Goal: Task Accomplishment & Management: Complete application form

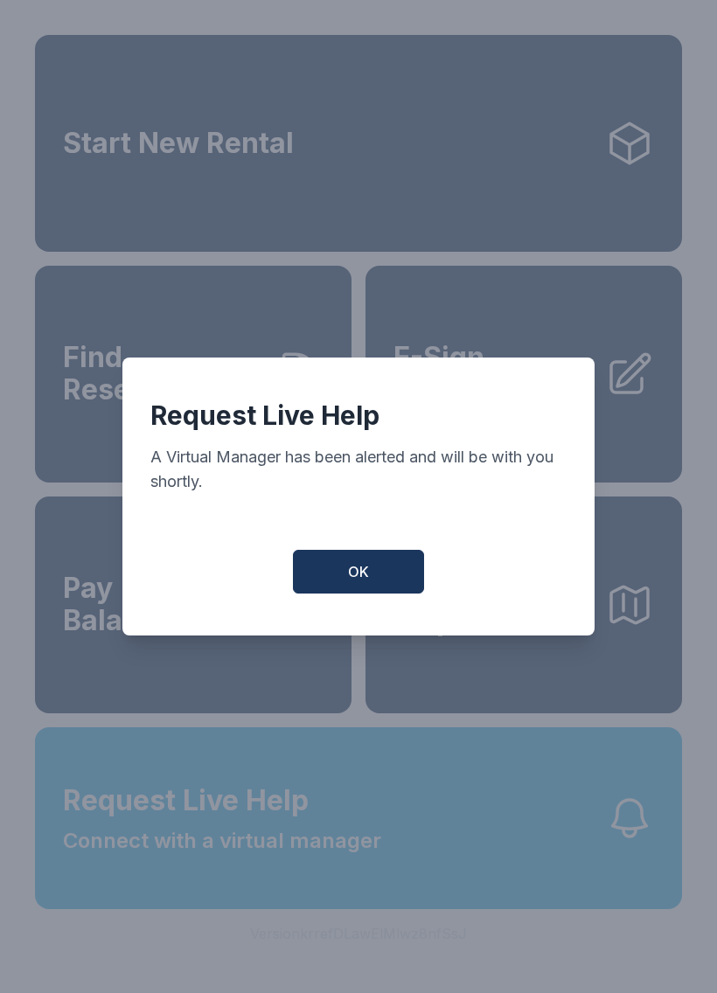
click at [341, 568] on button "OK" at bounding box center [358, 572] width 131 height 44
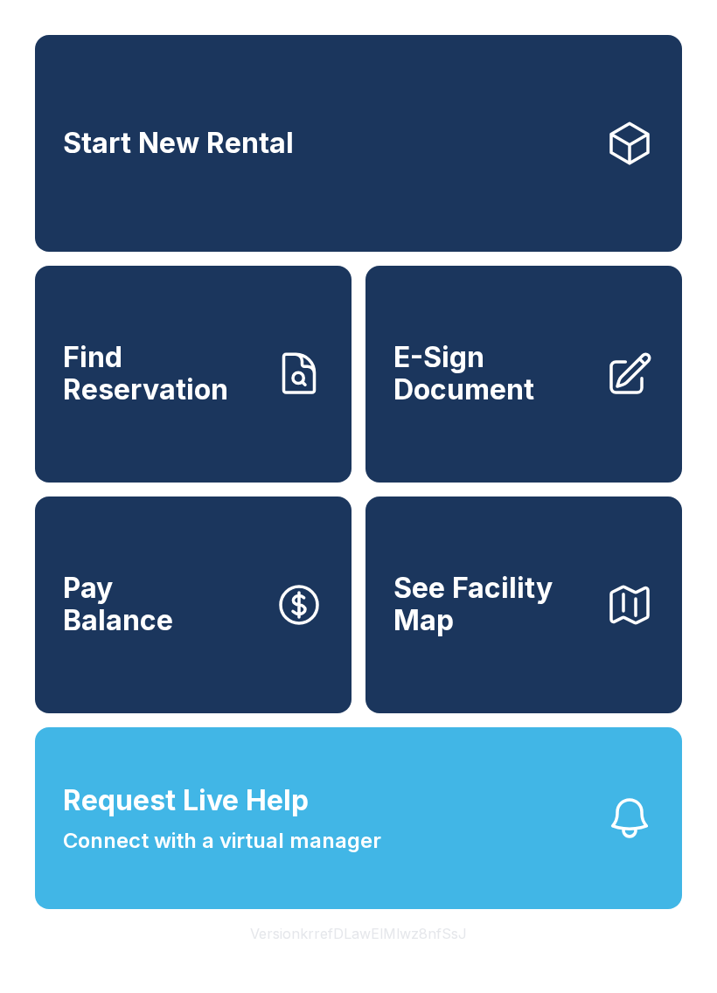
click at [210, 633] on button "Pay Balance" at bounding box center [193, 605] width 317 height 217
click at [546, 400] on span "E-Sign Document" at bounding box center [493, 374] width 198 height 64
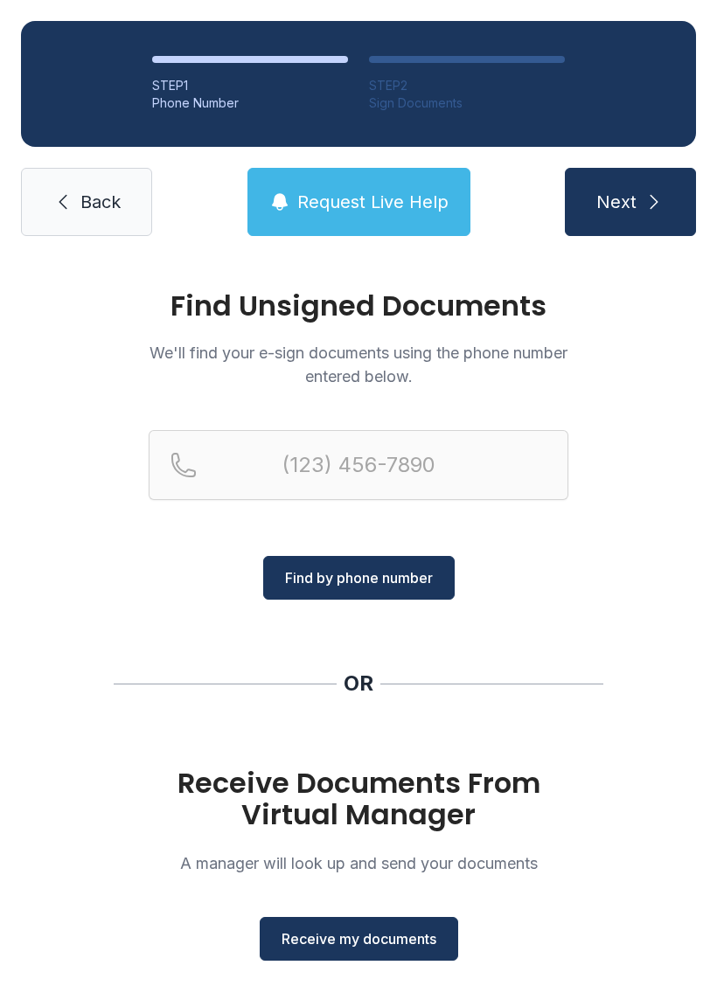
click at [386, 938] on span "Receive my documents" at bounding box center [359, 939] width 155 height 21
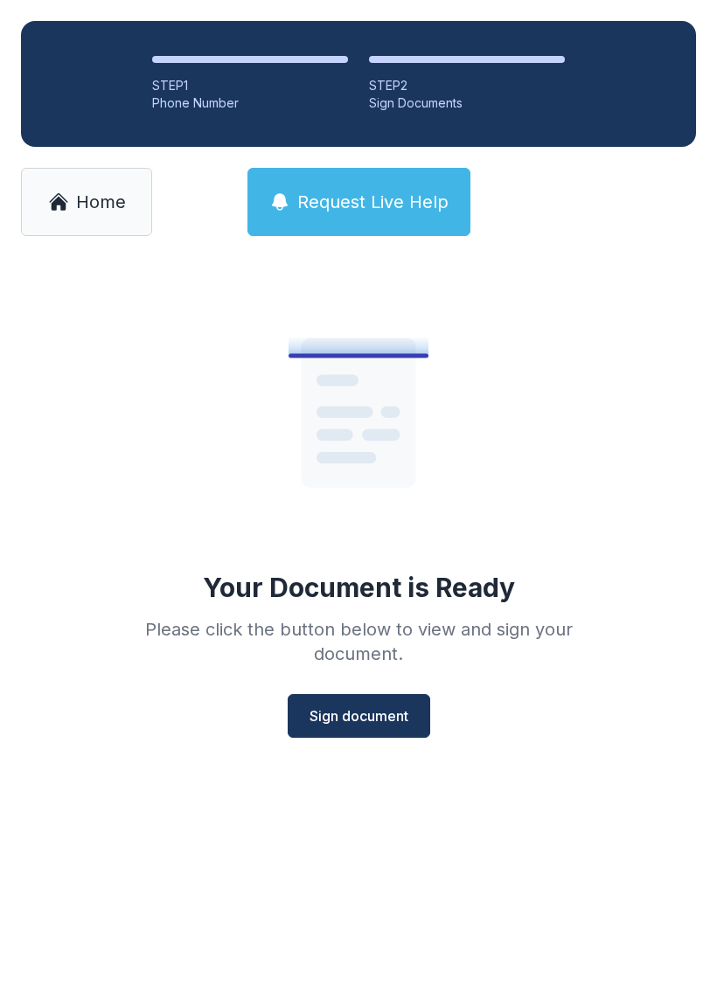
click at [506, 873] on main "Your Document is Ready Please click the button below to view and sign your docu…" at bounding box center [358, 625] width 717 height 736
click at [392, 711] on span "Sign document" at bounding box center [359, 716] width 99 height 21
click at [83, 186] on link "Home" at bounding box center [86, 202] width 131 height 68
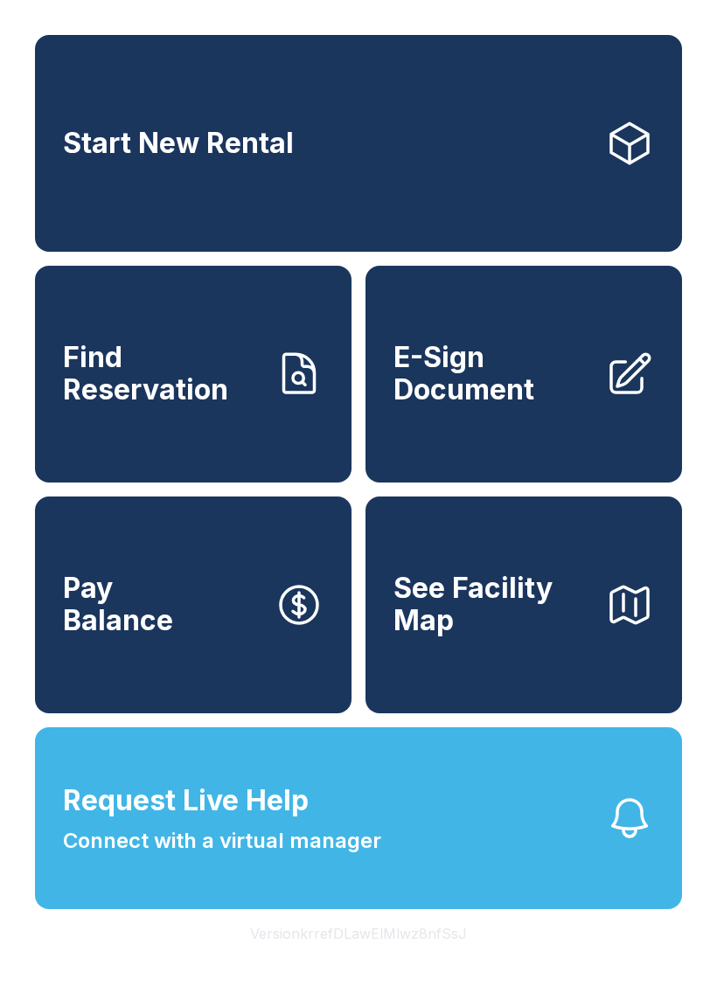
click at [186, 630] on button "Pay Balance" at bounding box center [193, 605] width 317 height 217
click at [248, 822] on span "Request Live Help" at bounding box center [186, 801] width 246 height 42
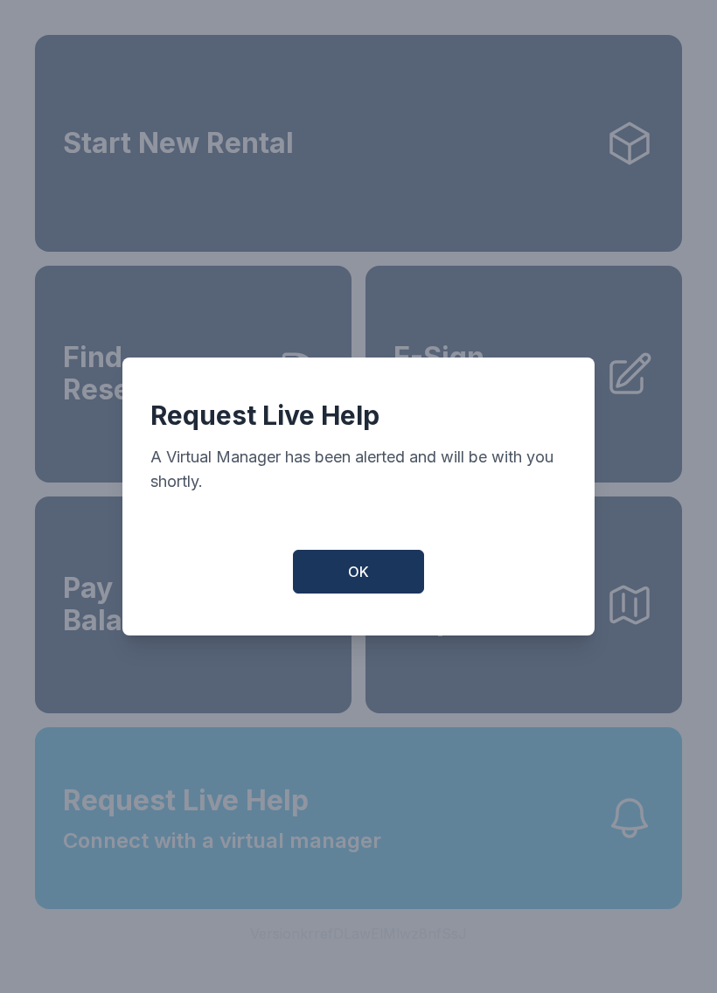
click at [364, 582] on span "OK" at bounding box center [358, 571] width 21 height 21
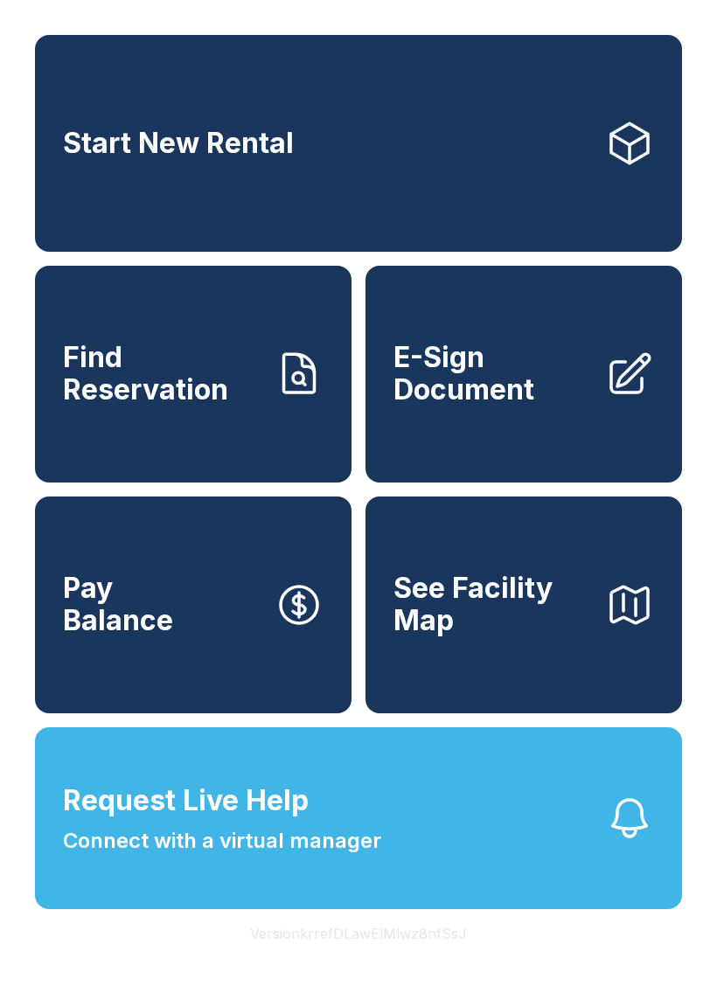
click at [193, 652] on button "Pay Balance" at bounding box center [193, 605] width 317 height 217
